Goal: Transaction & Acquisition: Purchase product/service

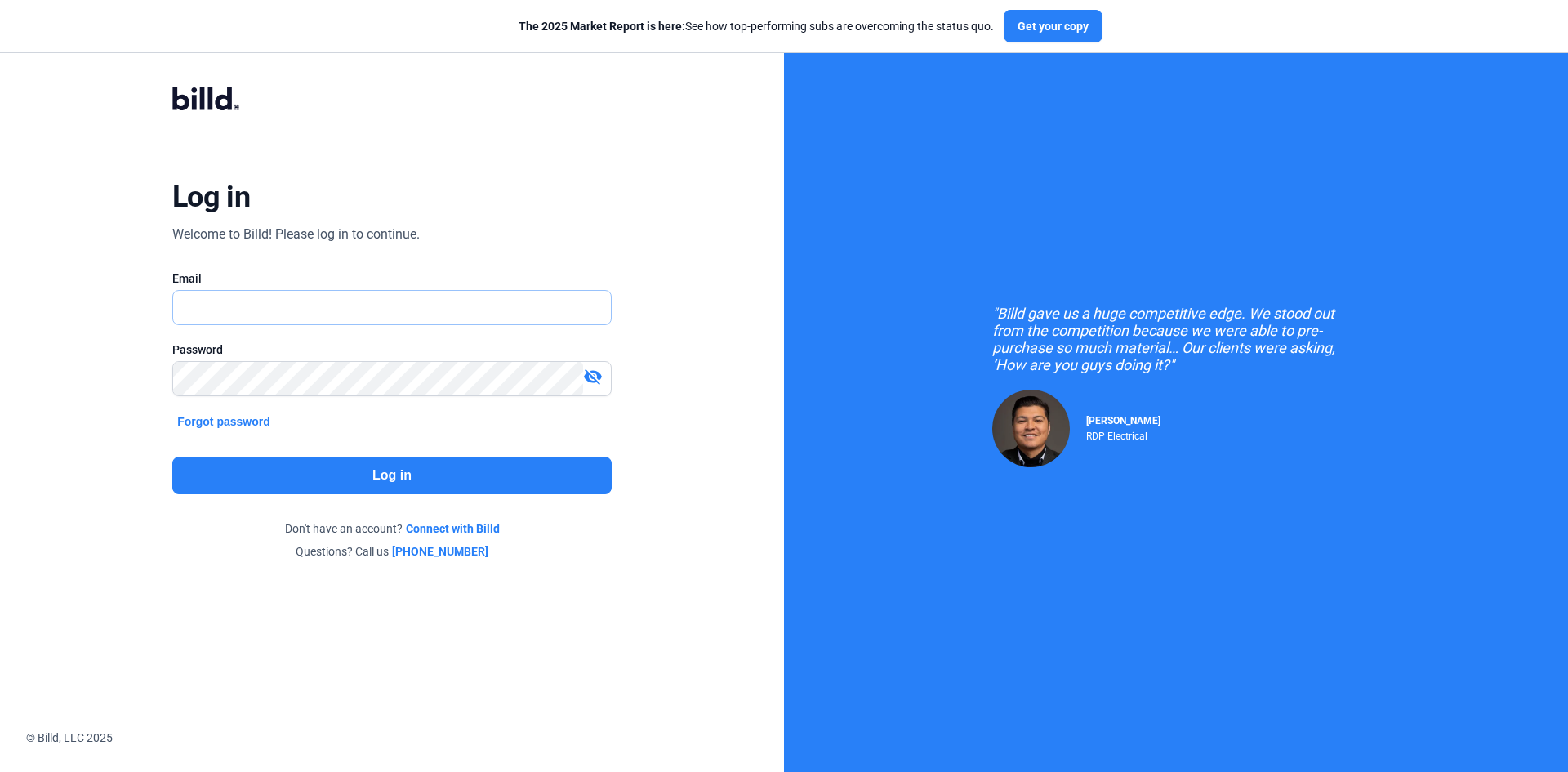
type input "[EMAIL_ADDRESS][DOMAIN_NAME]"
click at [319, 478] on button "Log in" at bounding box center [391, 475] width 439 height 37
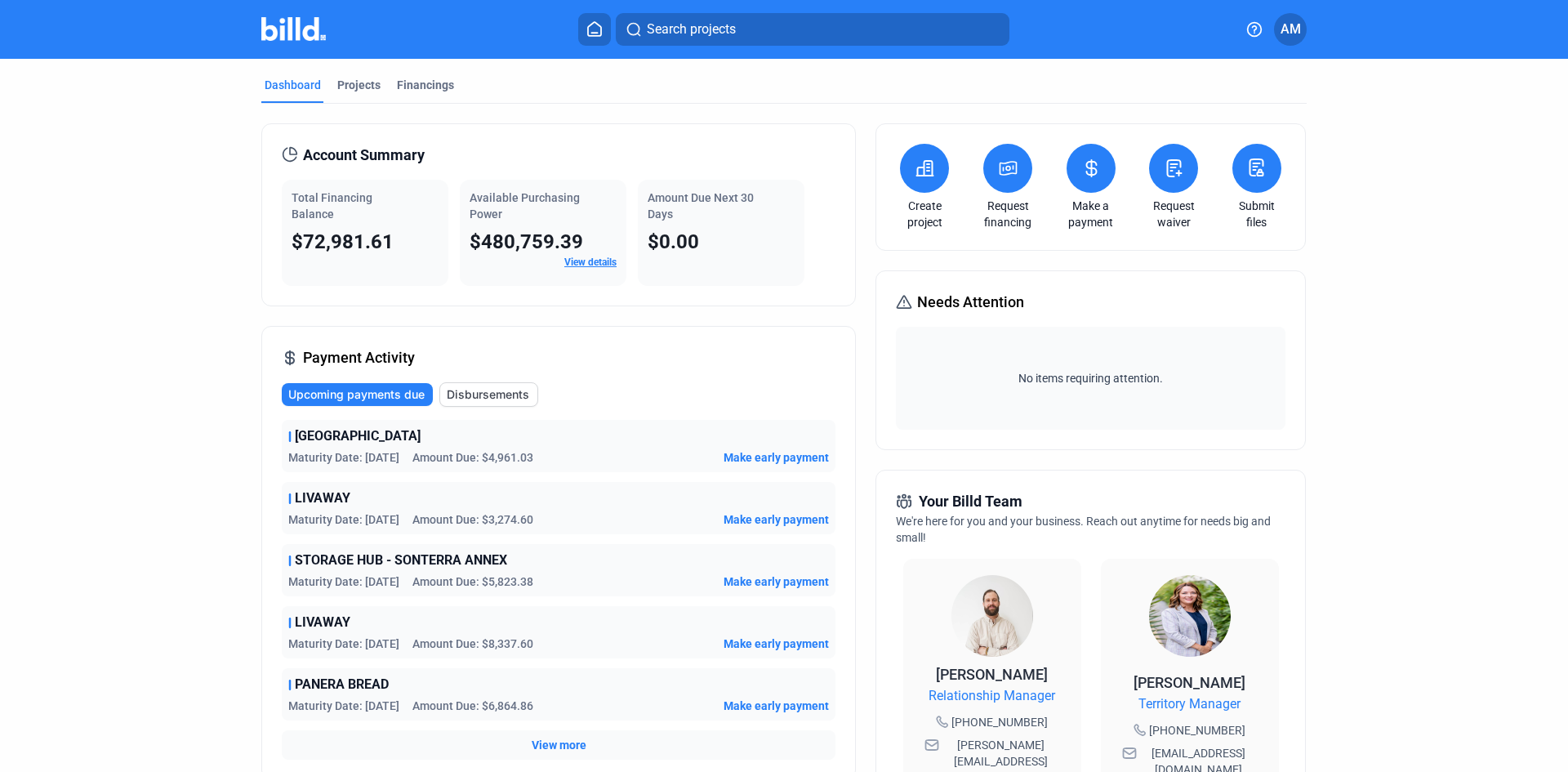
scroll to position [82, 0]
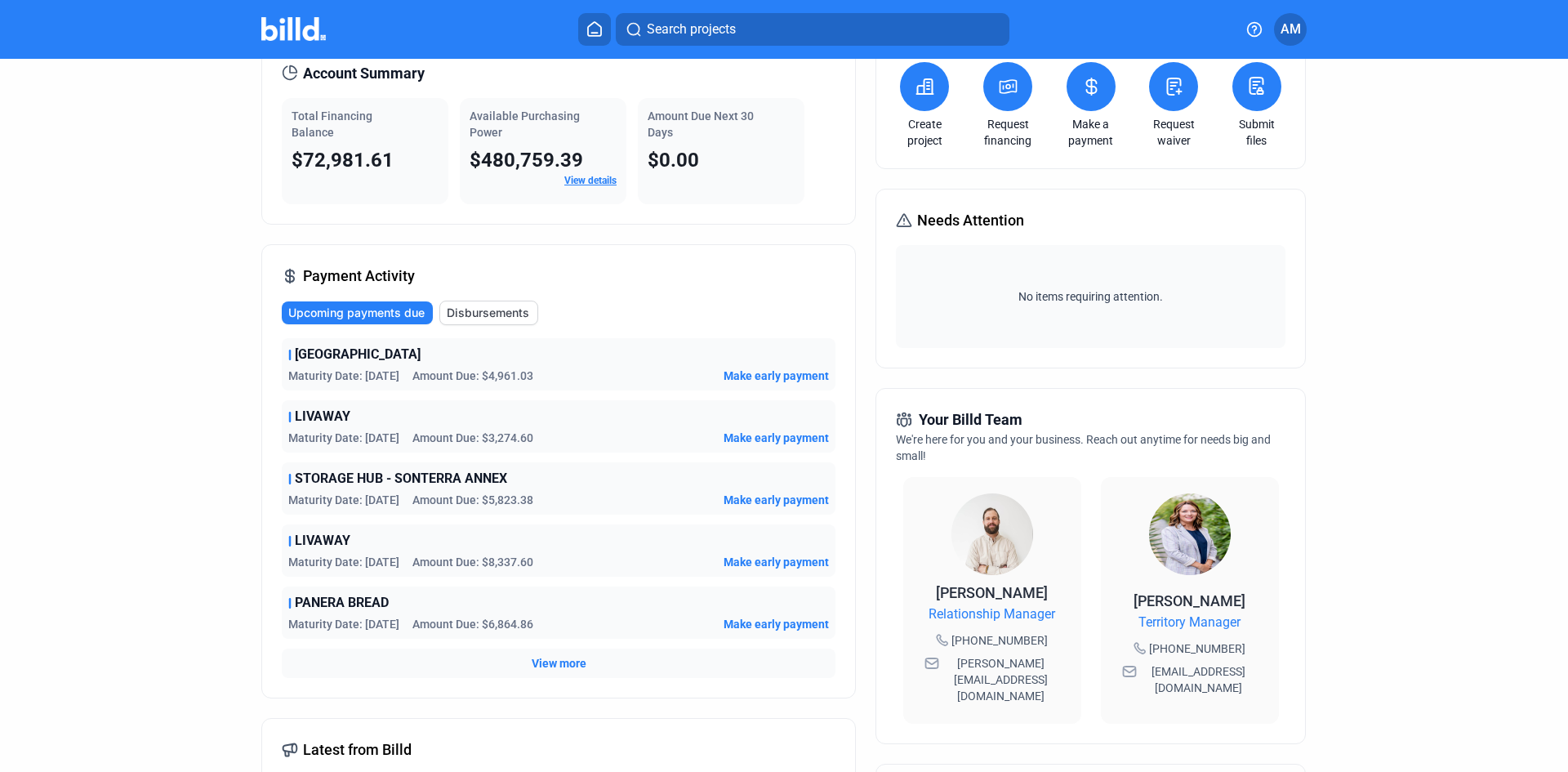
click at [556, 664] on span "View more" at bounding box center [559, 663] width 55 height 17
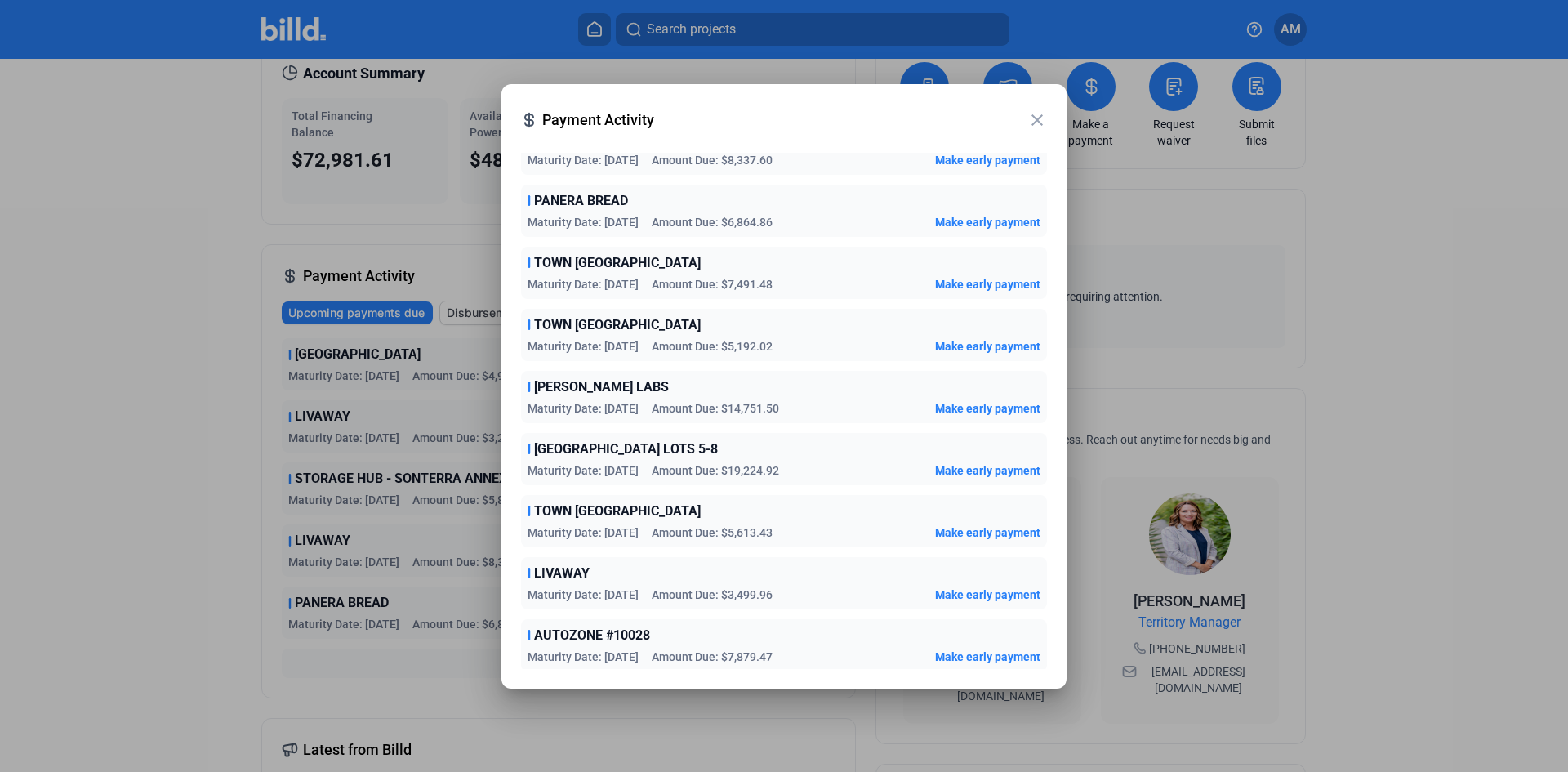
scroll to position [257, 0]
click at [664, 445] on span "[GEOGRAPHIC_DATA] LOTS 5-8" at bounding box center [625, 446] width 184 height 20
click at [981, 464] on span "Make early payment" at bounding box center [987, 468] width 105 height 17
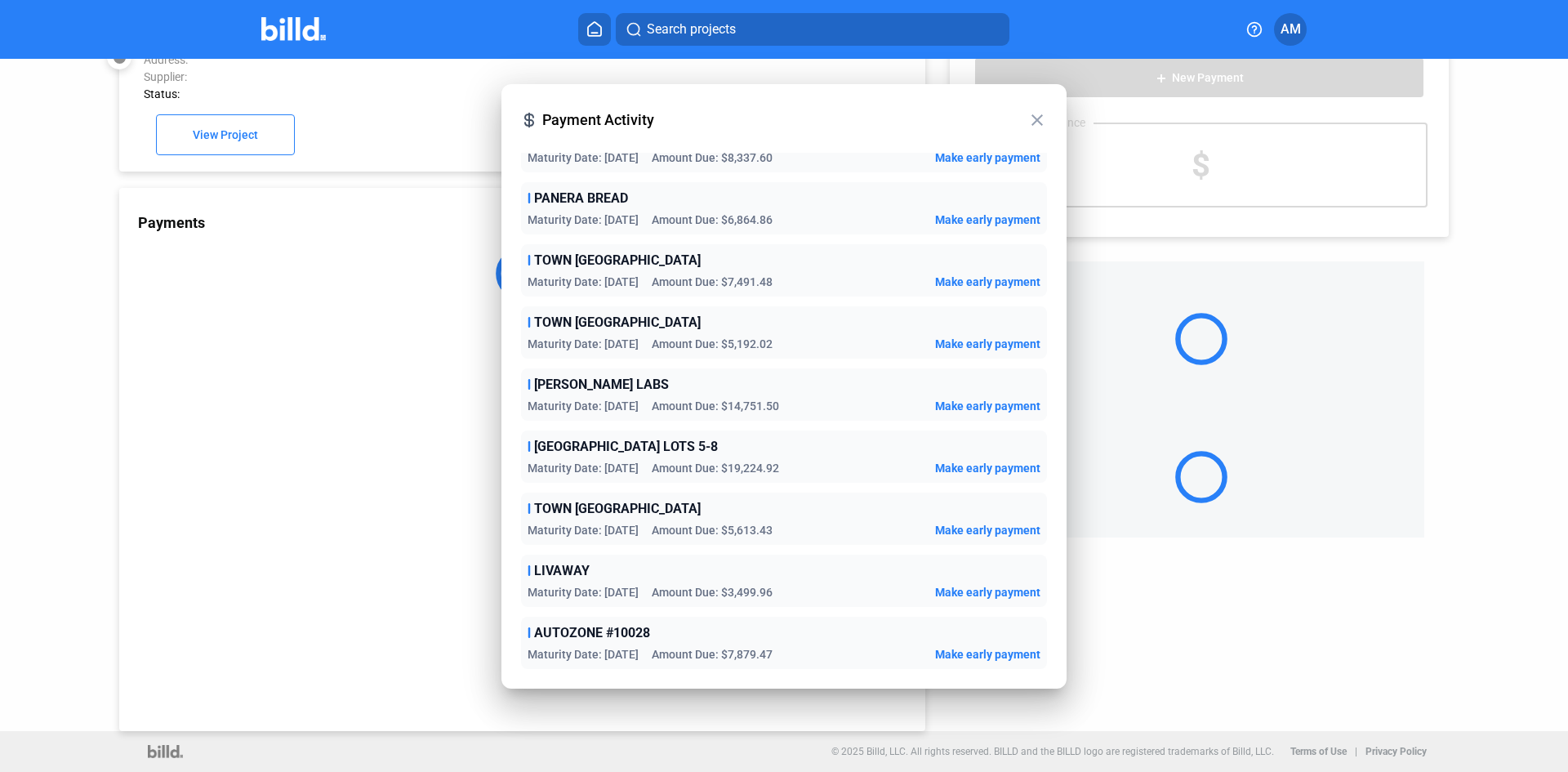
scroll to position [45, 0]
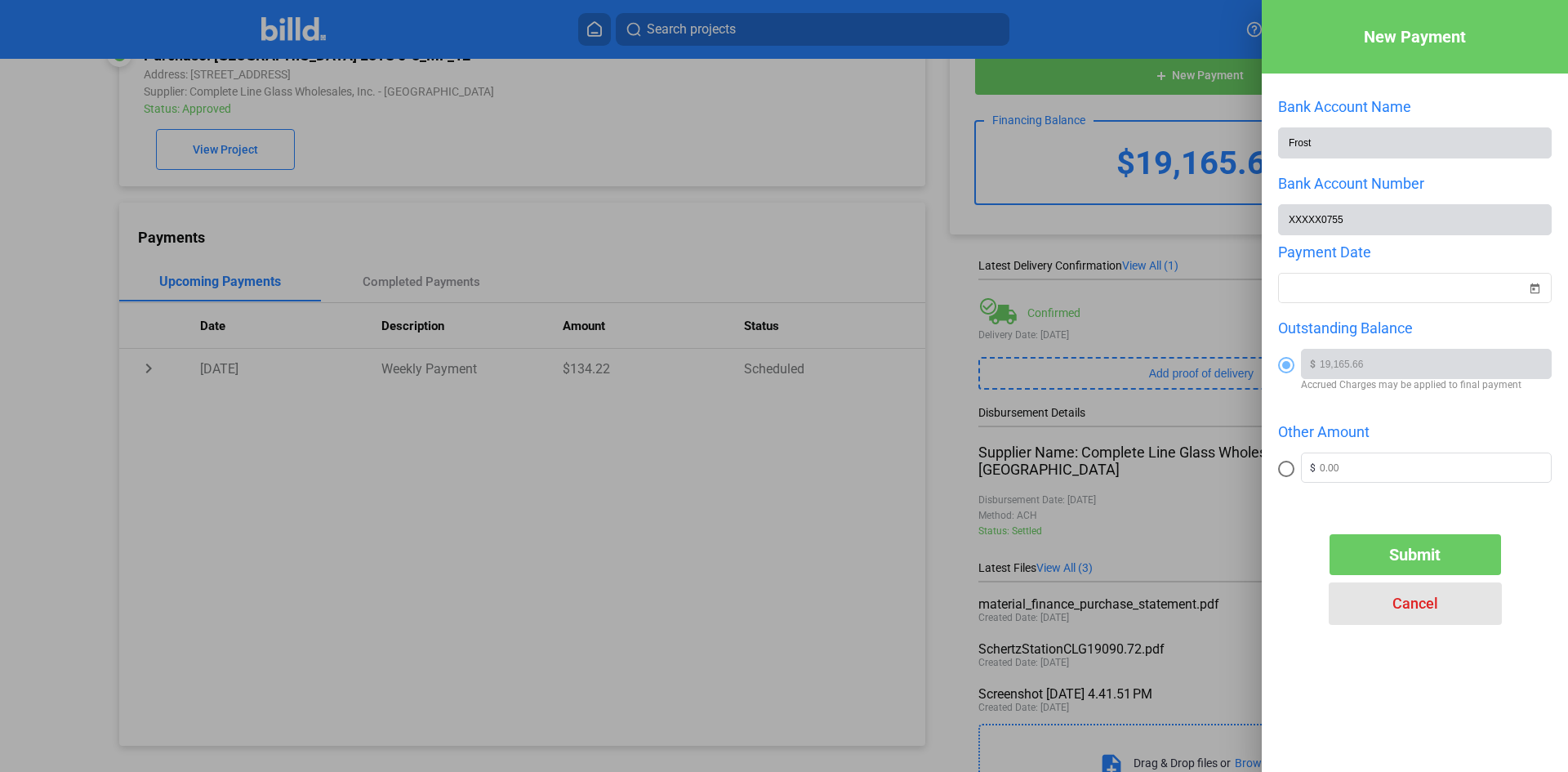
click at [1409, 610] on span "Cancel" at bounding box center [1415, 603] width 46 height 17
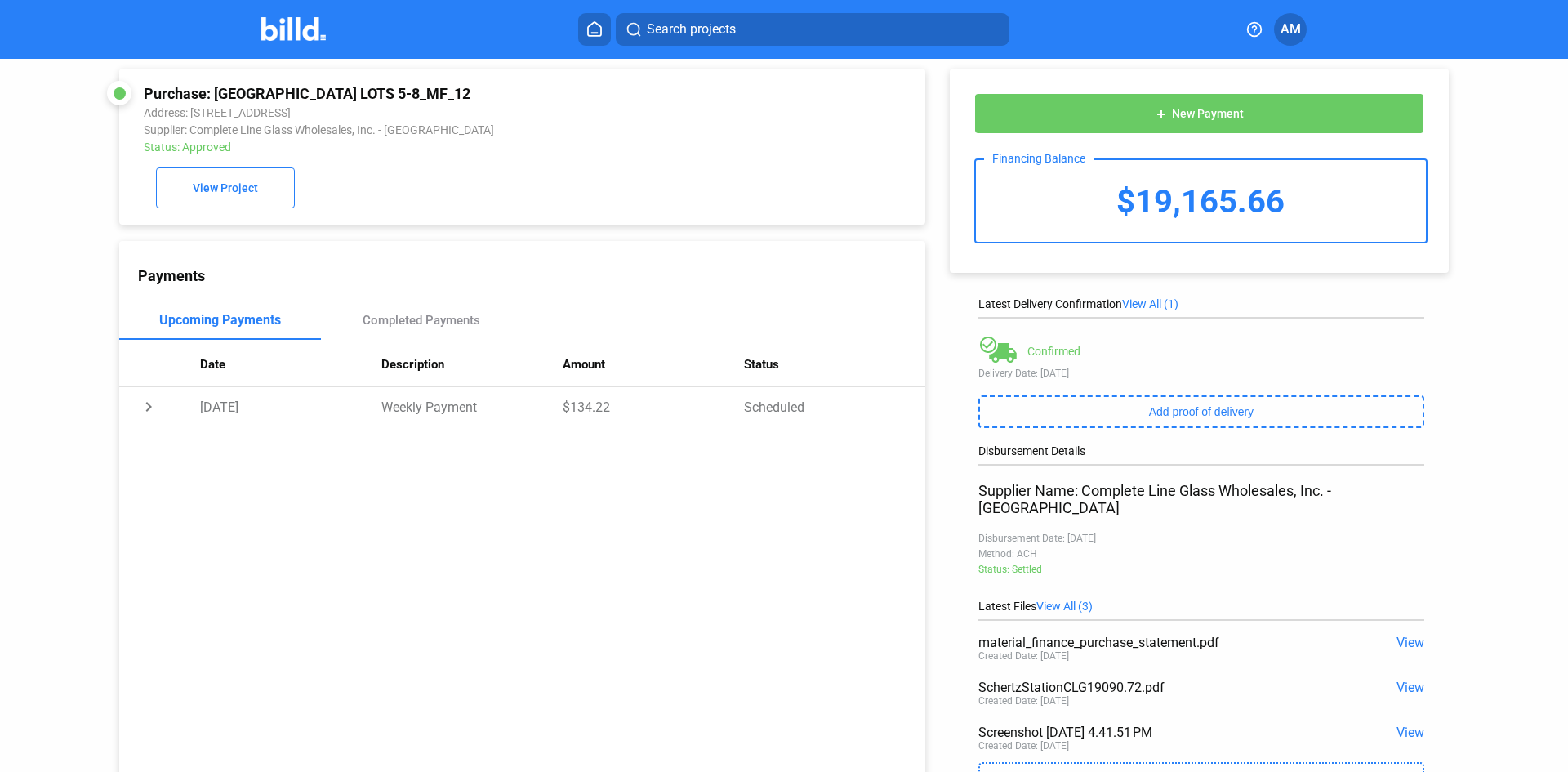
scroll to position [0, 0]
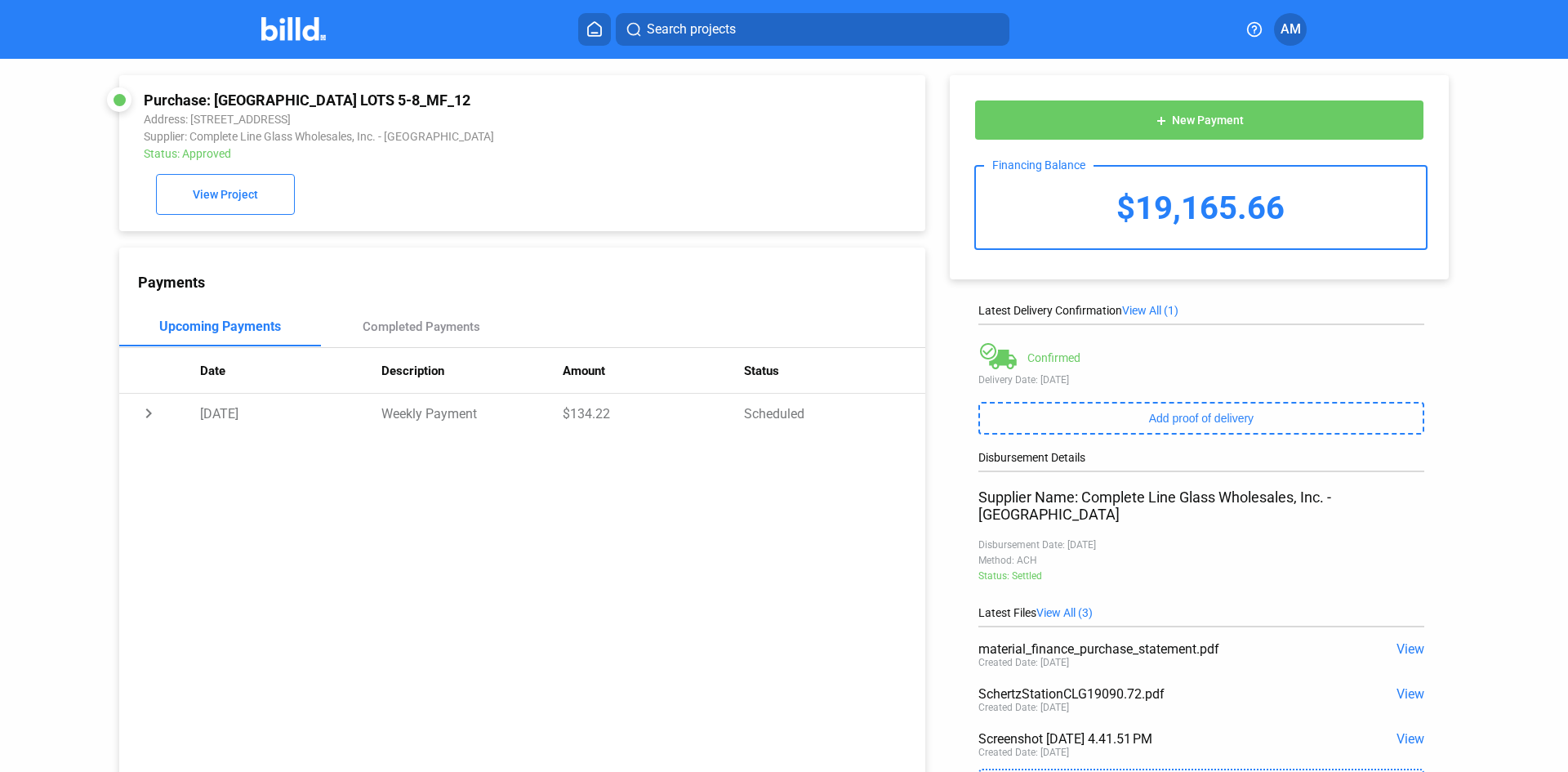
click at [1228, 128] on button "add New Payment" at bounding box center [1199, 120] width 450 height 41
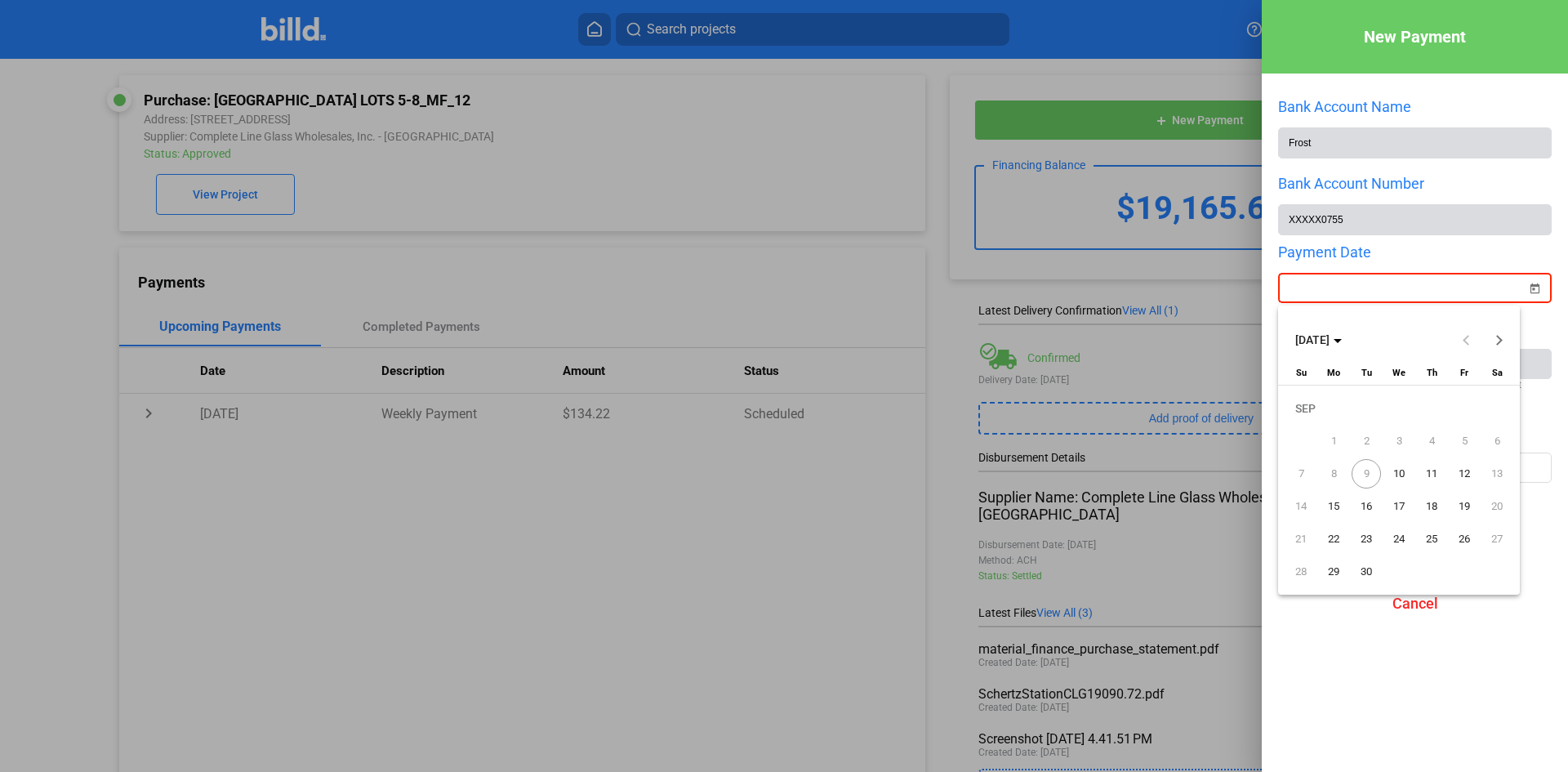
click at [1354, 295] on div "New Payment Bank Account Name Frost Bank Account Number XXXXX0755 Payment Date …" at bounding box center [784, 386] width 1568 height 772
click at [1468, 474] on span "12" at bounding box center [1464, 474] width 29 height 30
type input "[DATE]"
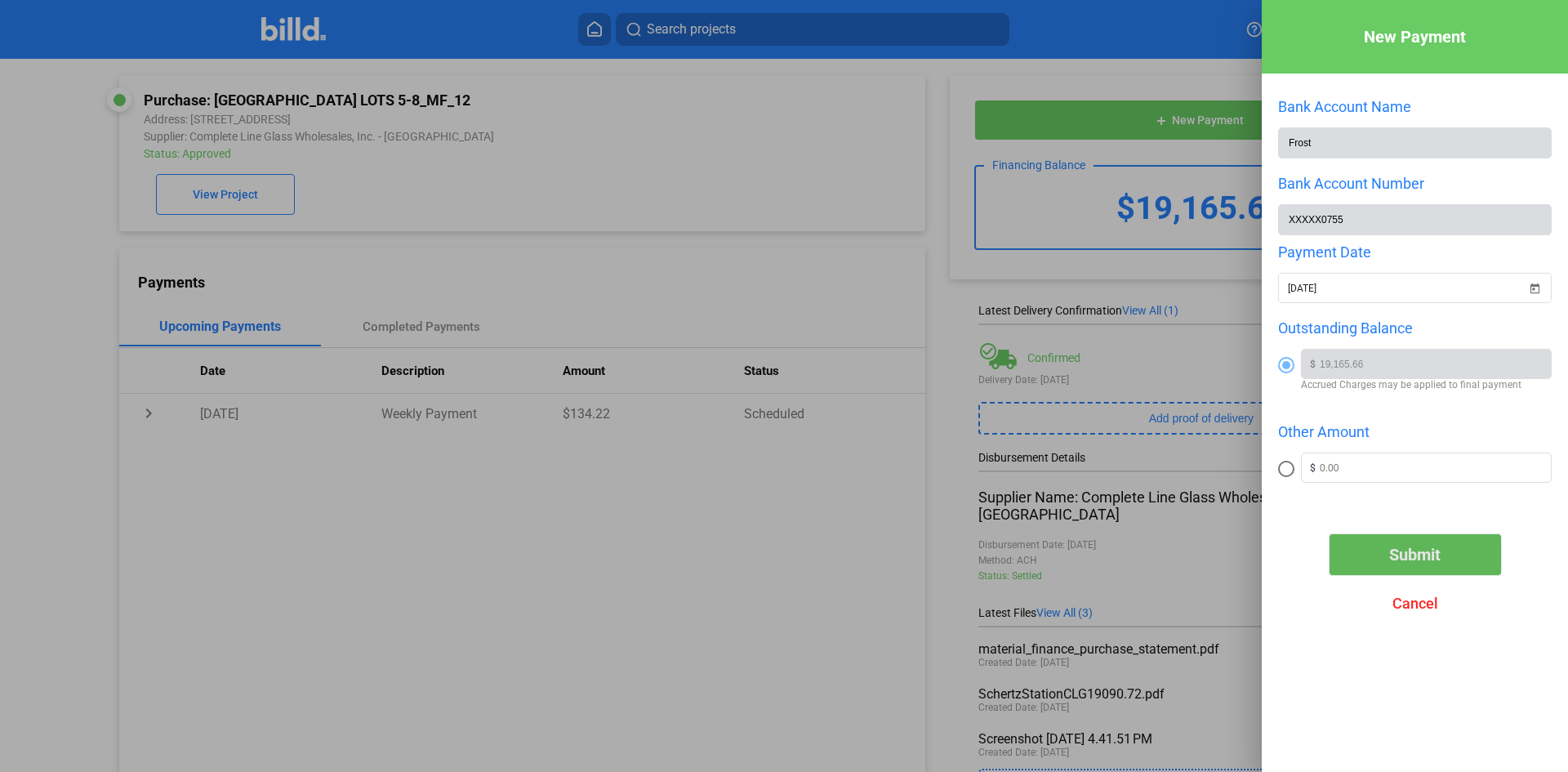
click at [1409, 559] on span "Submit" at bounding box center [1415, 555] width 51 height 20
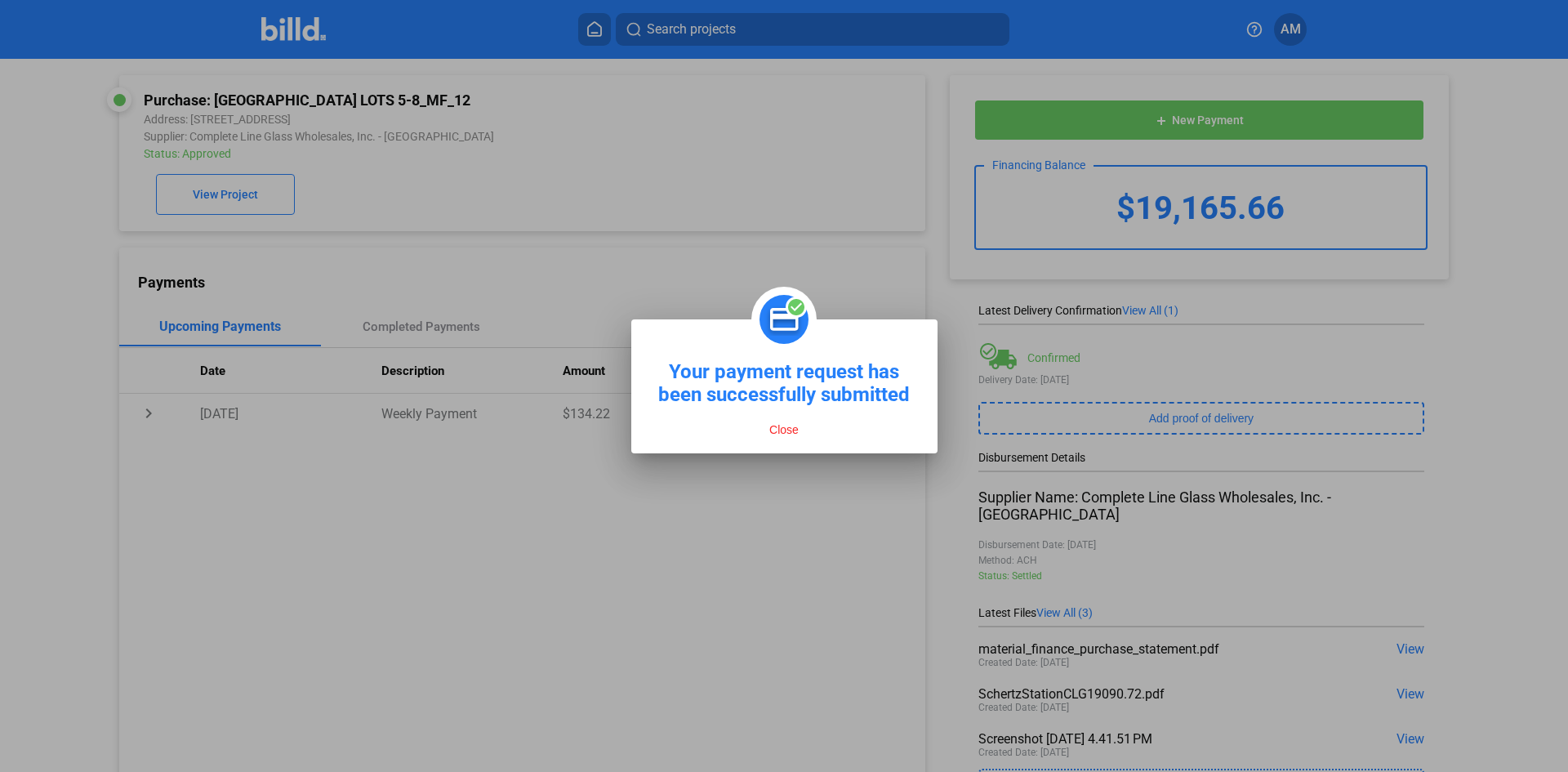
click at [791, 433] on button "Close" at bounding box center [784, 429] width 39 height 15
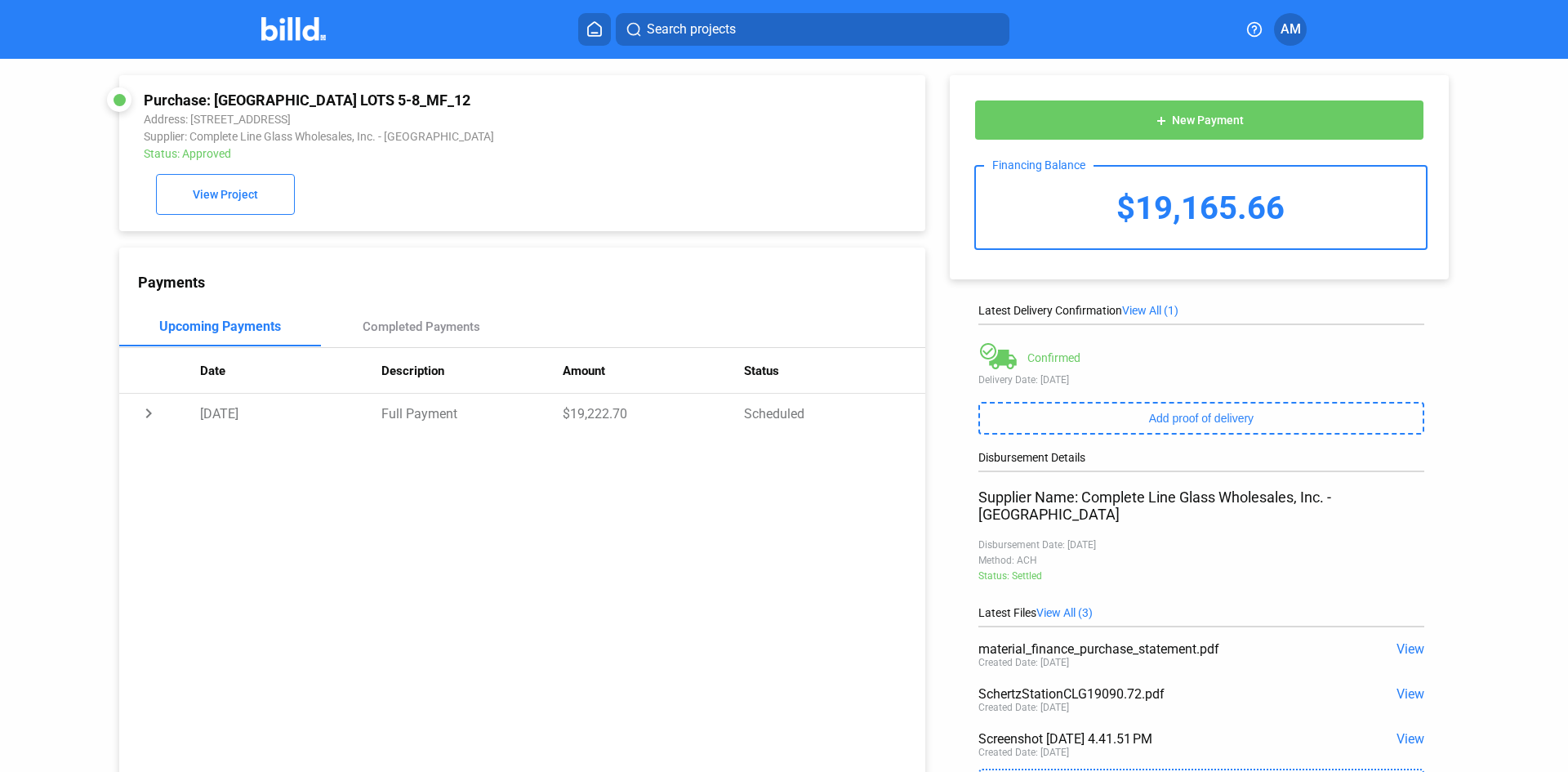
click at [1294, 30] on span "AM" at bounding box center [1290, 30] width 21 height 20
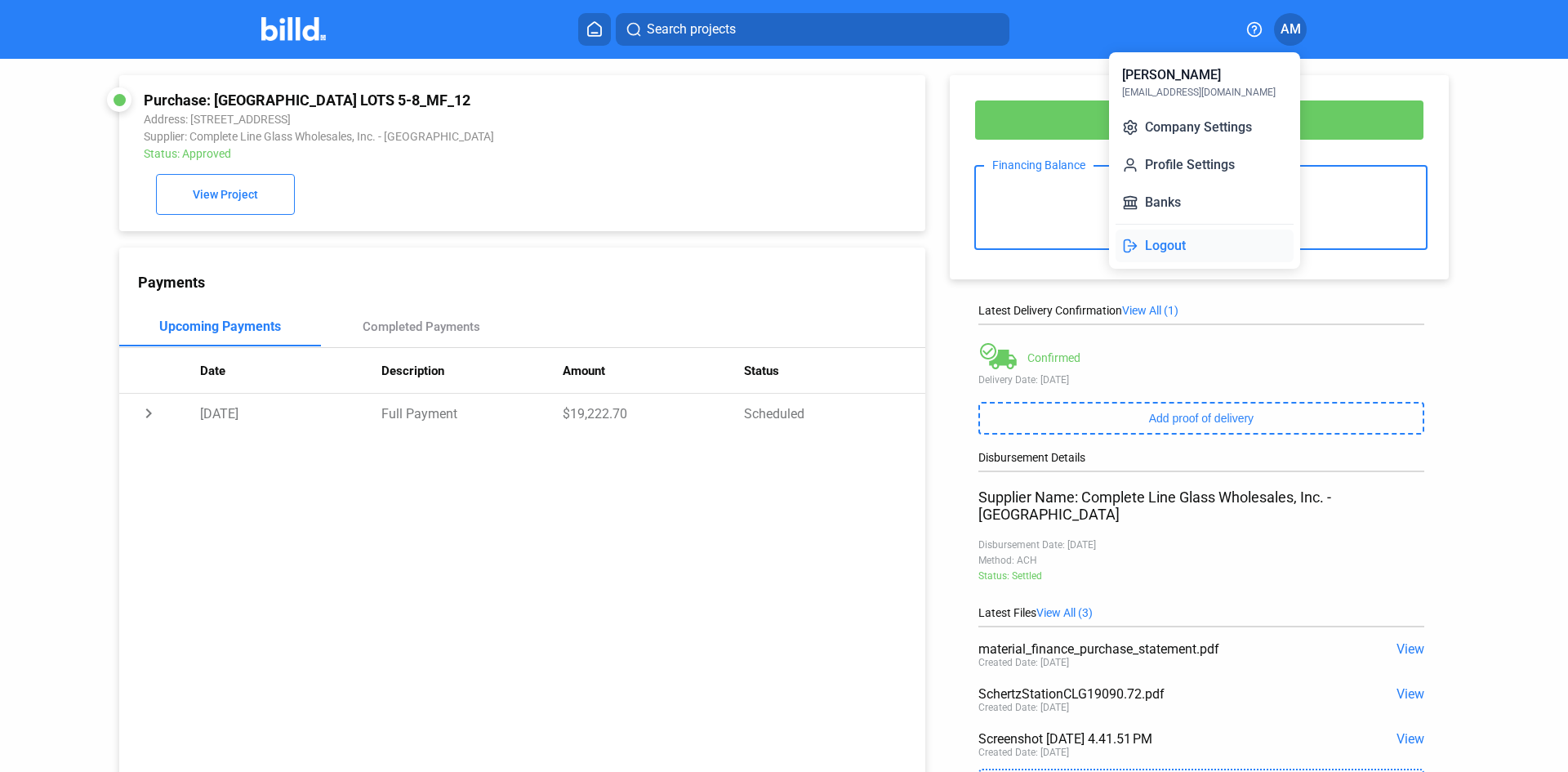
click at [1186, 245] on button "Logout" at bounding box center [1204, 245] width 178 height 32
